Goal: Information Seeking & Learning: Learn about a topic

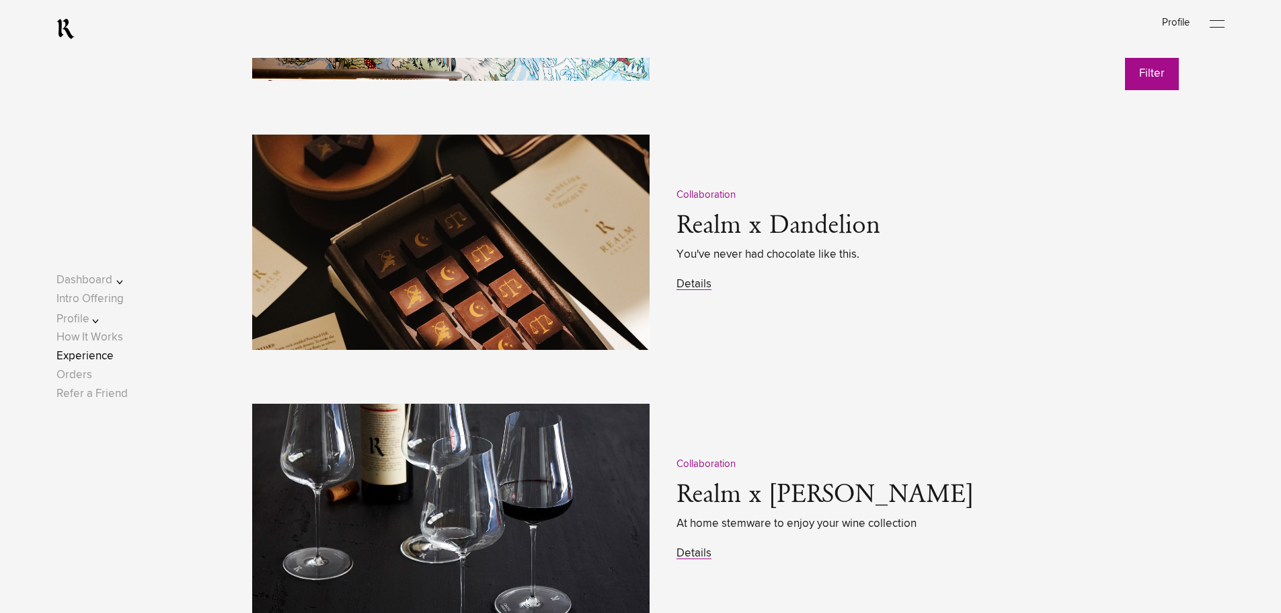
scroll to position [1921, 0]
click at [680, 280] on link "Details" at bounding box center [693, 283] width 35 height 11
